Goal: Manage account settings

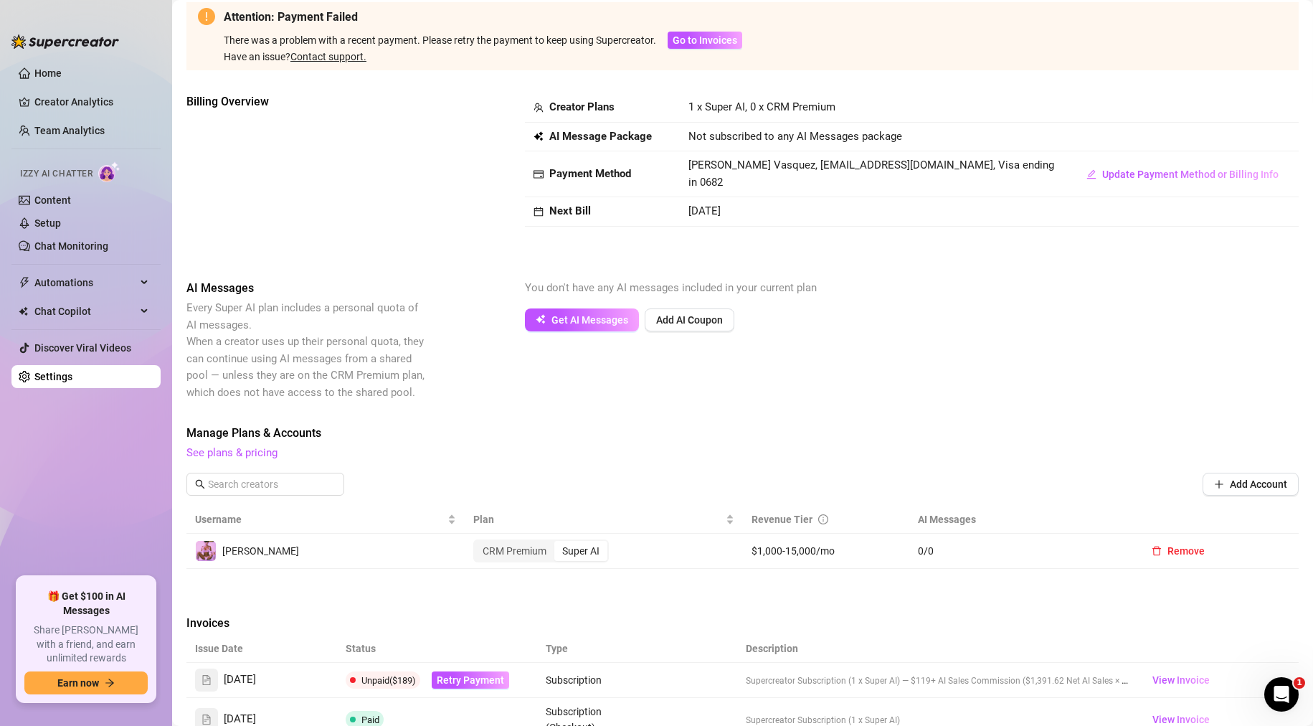
scroll to position [73, 0]
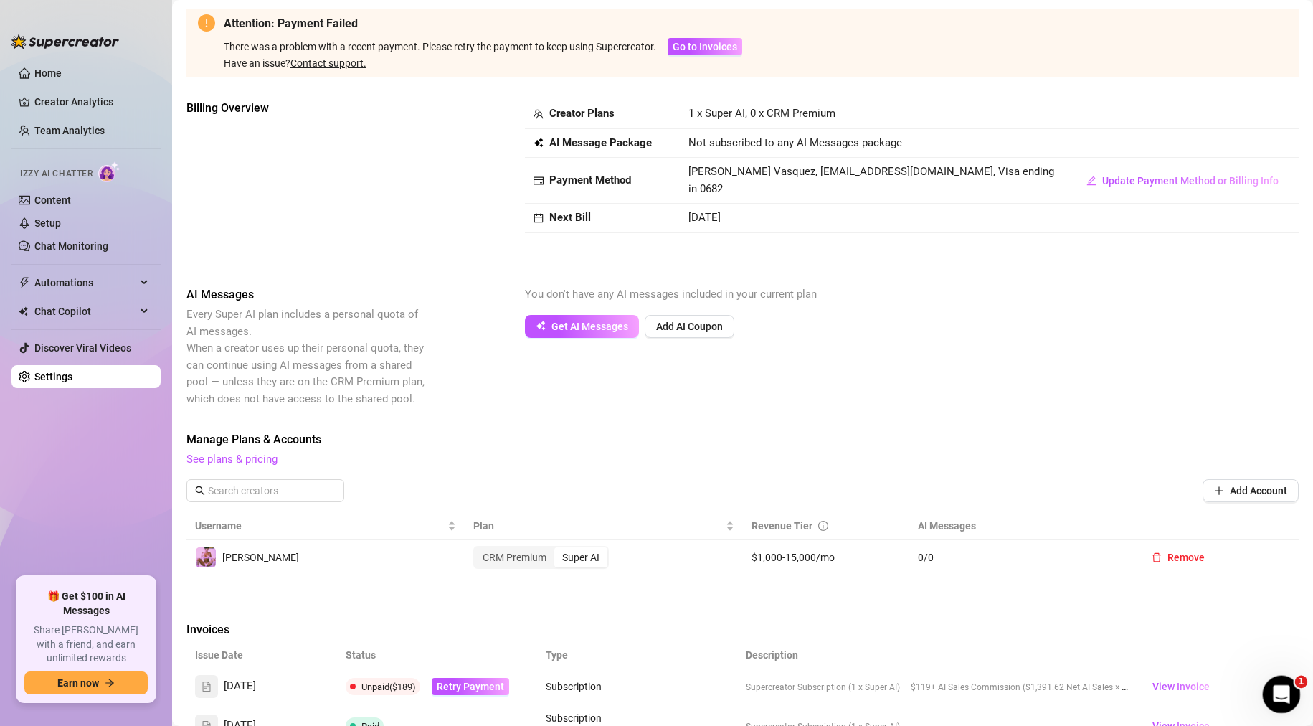
click at [720, 686] on div "Open Intercom Messenger" at bounding box center [1279, 691] width 47 height 47
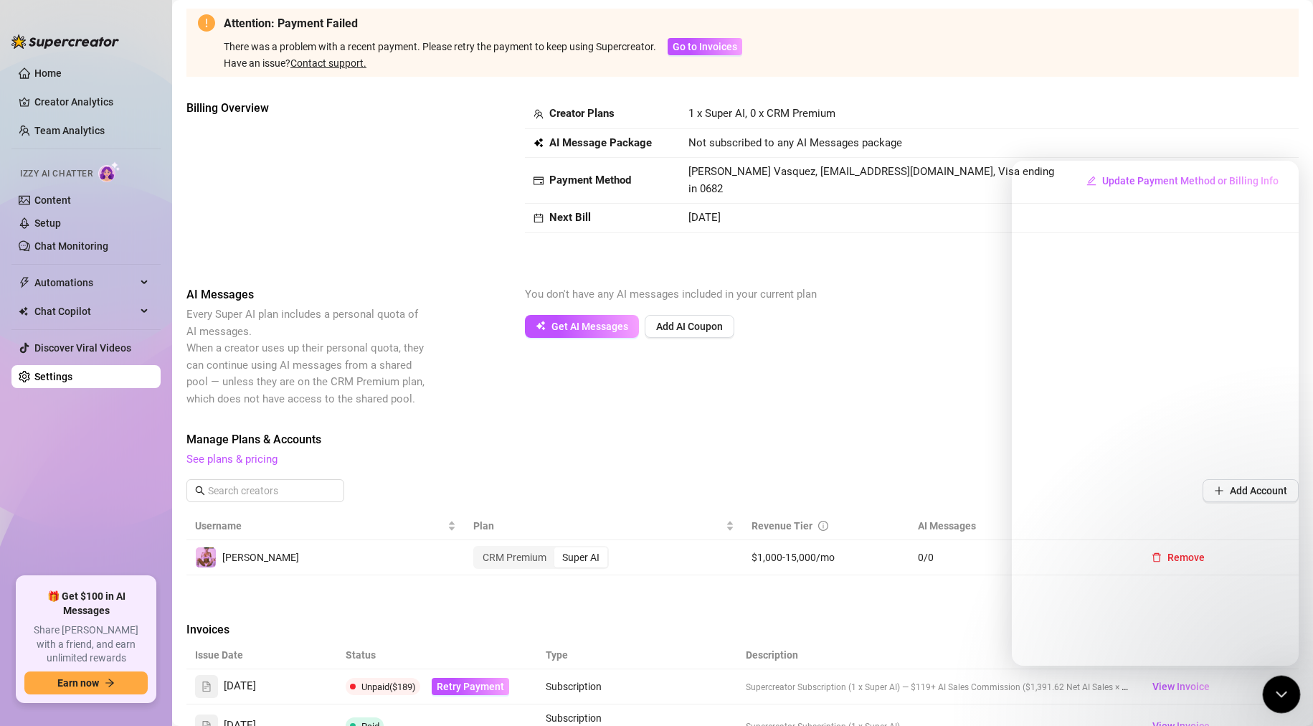
scroll to position [0, 0]
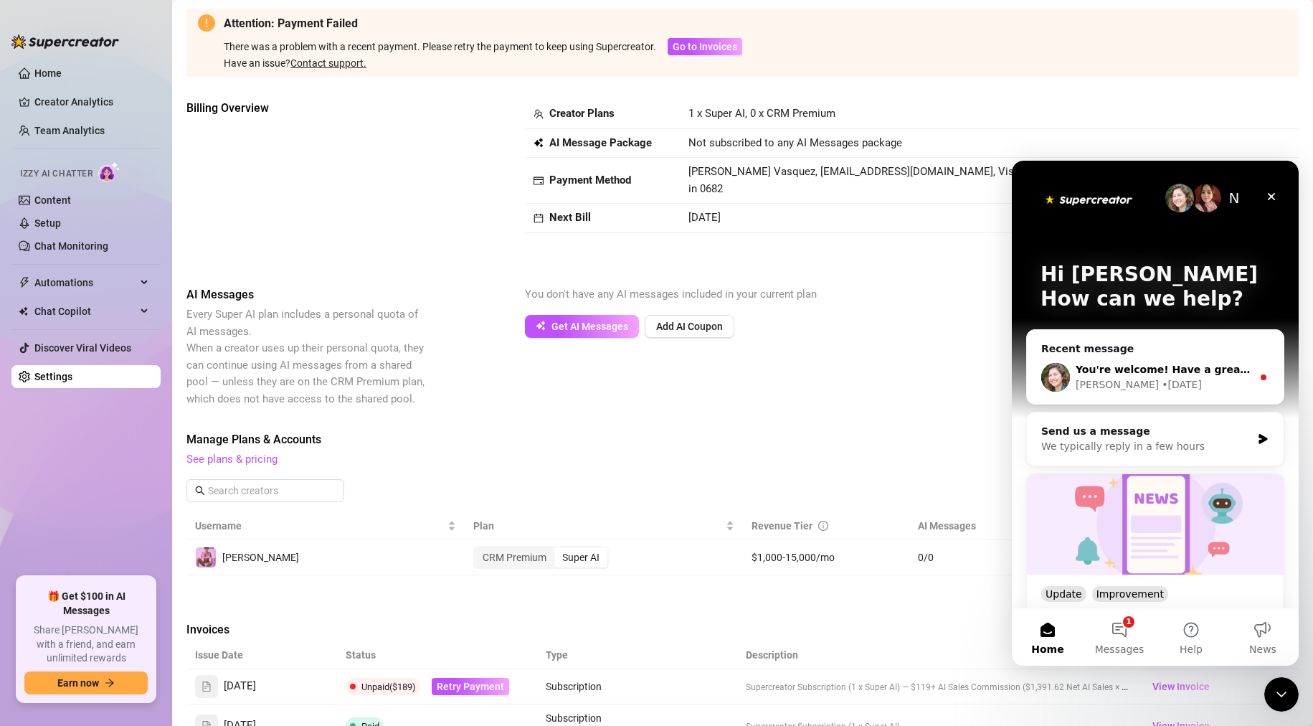
click at [720, 368] on span "You're welcome! Have a great day and if anything comes up, I'm here." at bounding box center [1274, 369] width 397 height 11
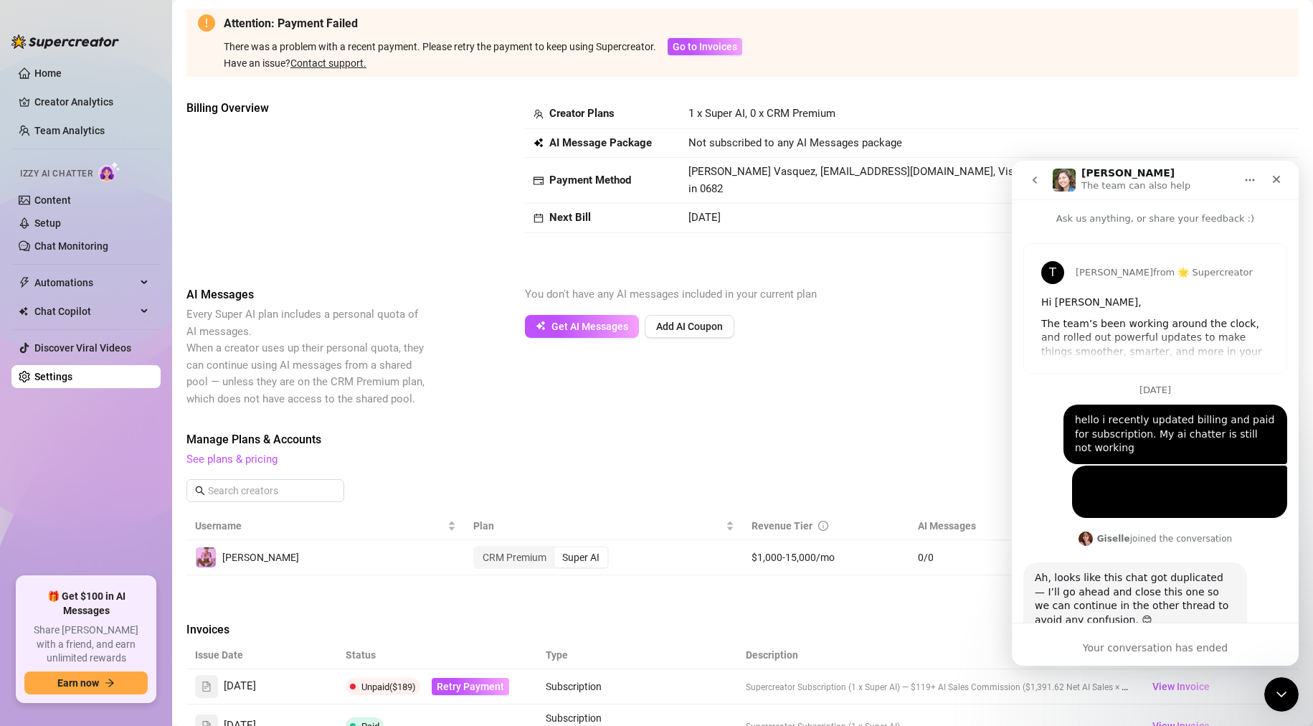
scroll to position [43, 0]
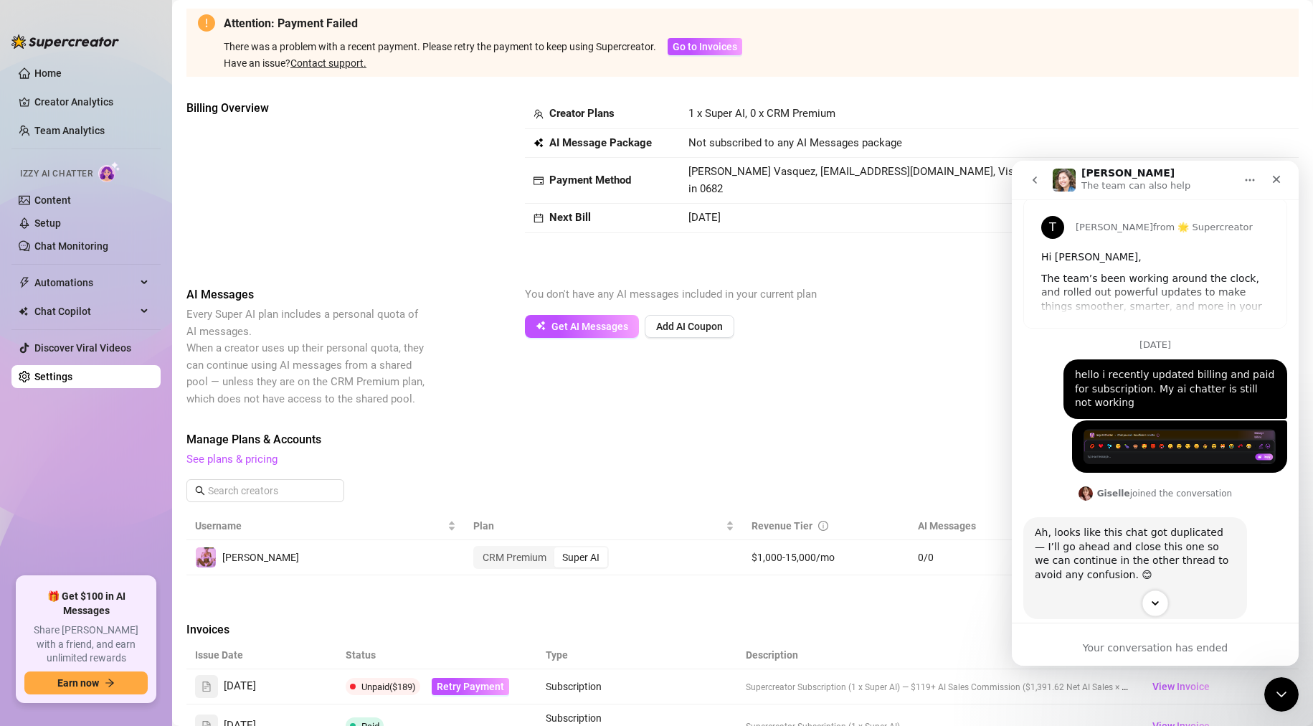
click at [720, 597] on icon "Scroll to bottom" at bounding box center [1155, 603] width 13 height 13
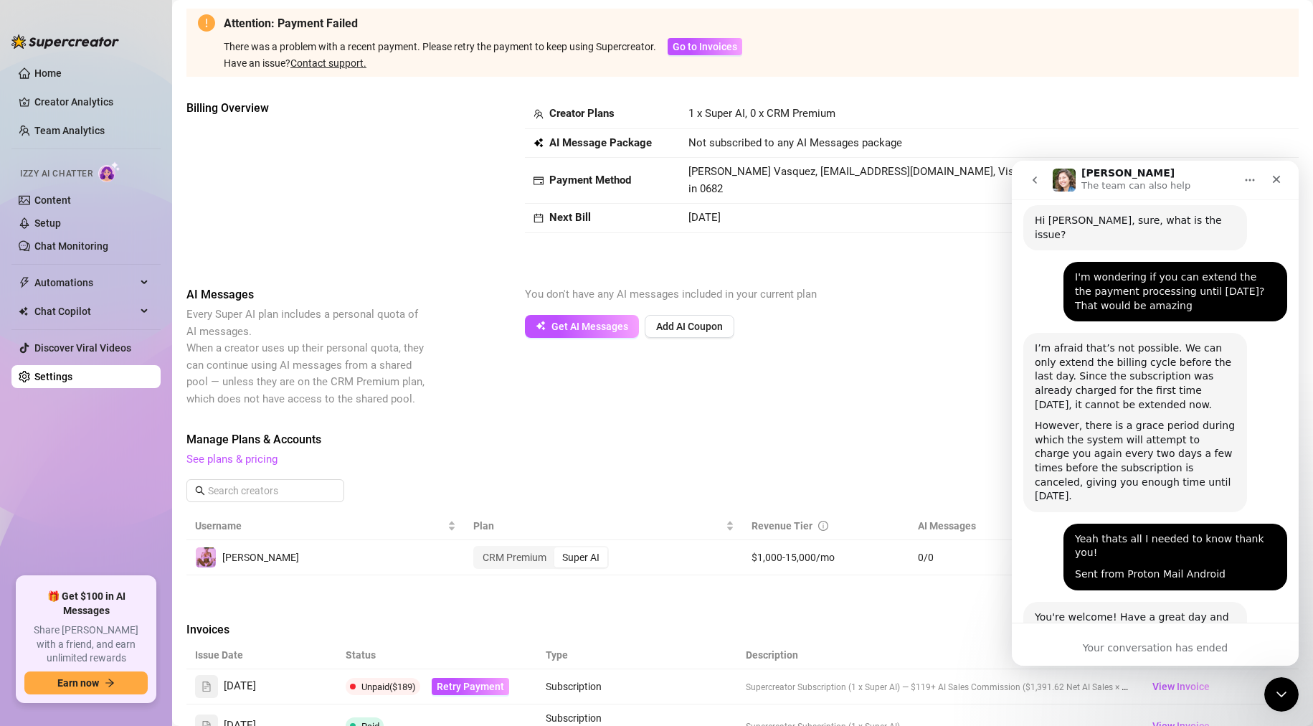
click at [720, 182] on icon "go back" at bounding box center [1034, 179] width 11 height 11
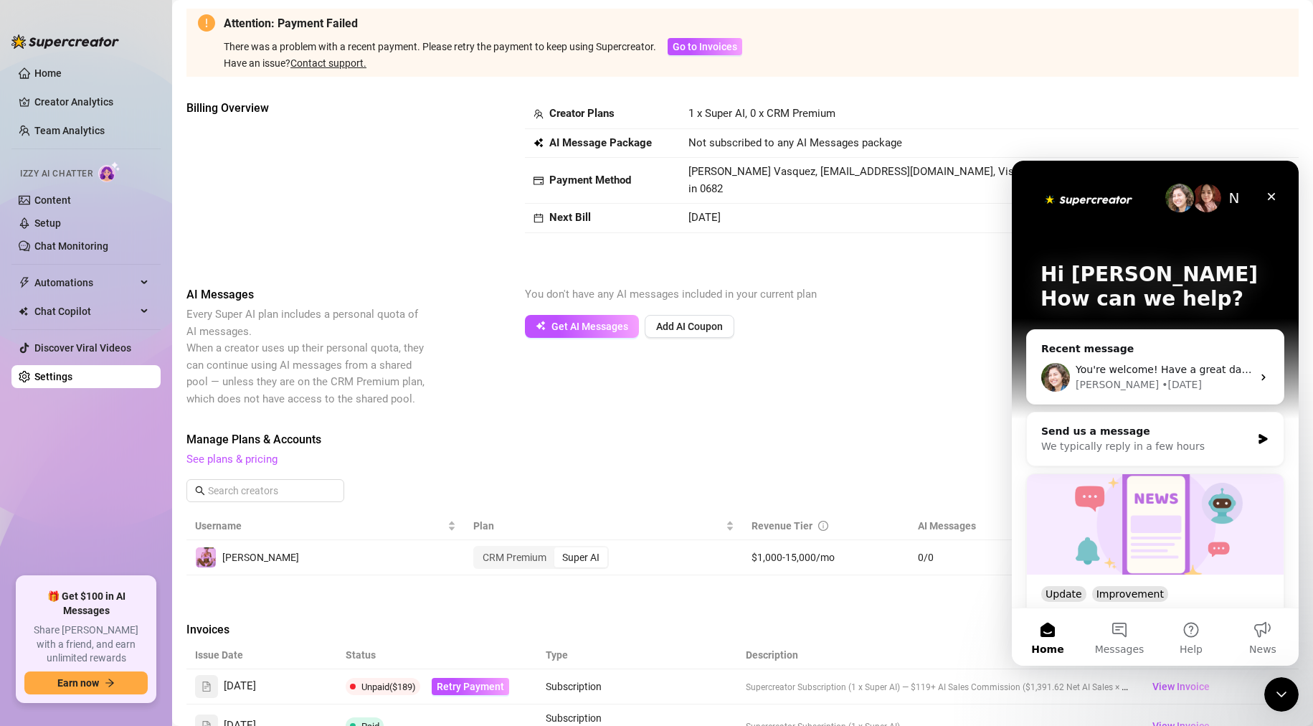
scroll to position [0, 0]
click at [720, 349] on div "AI Messages Every Super AI plan includes a personal quota of AI messages. When …" at bounding box center [742, 346] width 1112 height 121
